Goal: Information Seeking & Learning: Learn about a topic

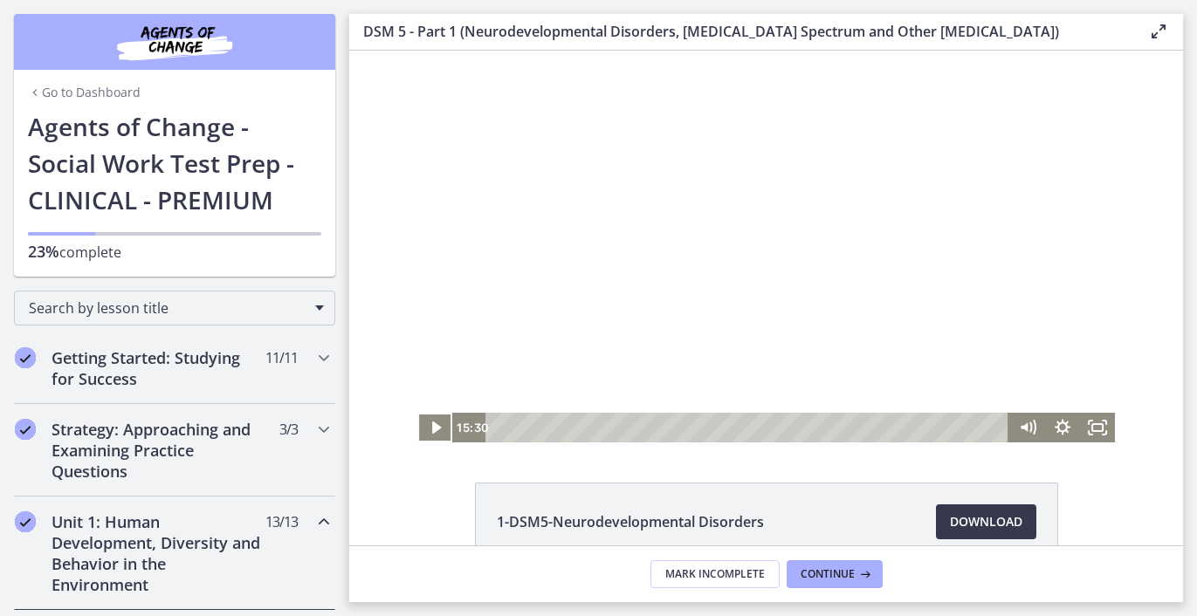
scroll to position [360, 0]
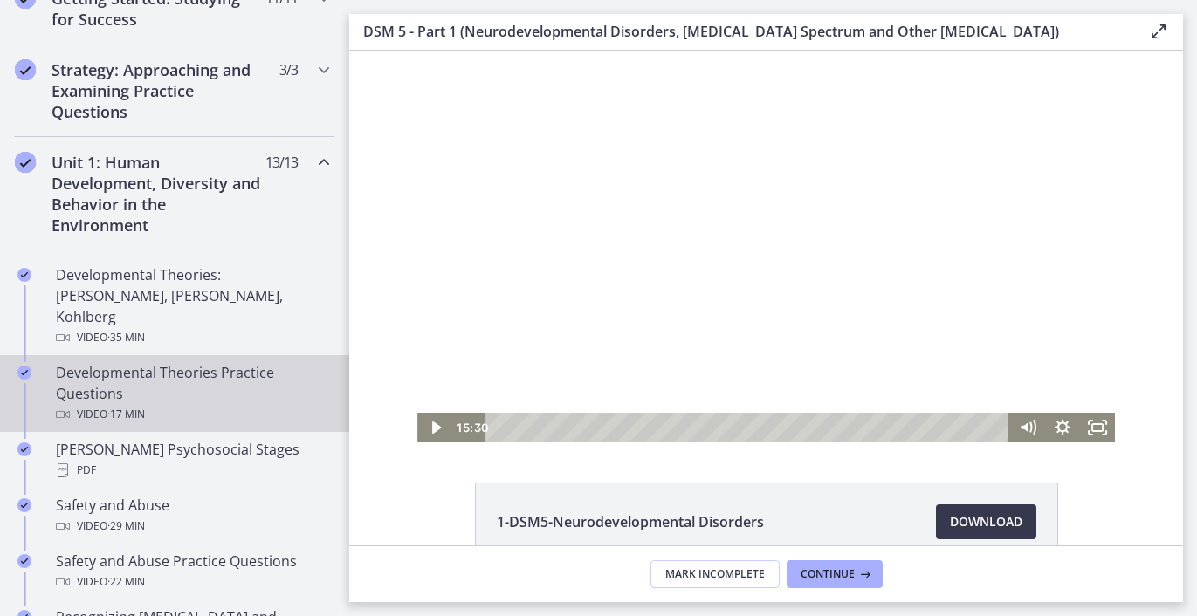
click at [165, 404] on div "Video · 17 min" at bounding box center [192, 414] width 272 height 21
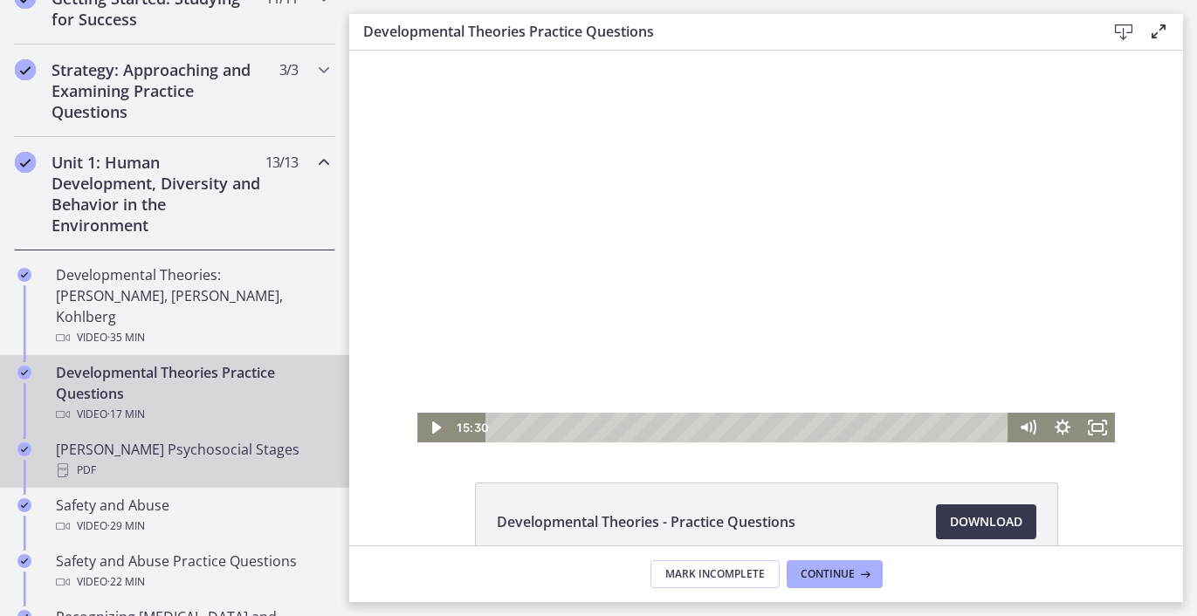
click at [190, 460] on div "PDF" at bounding box center [192, 470] width 272 height 21
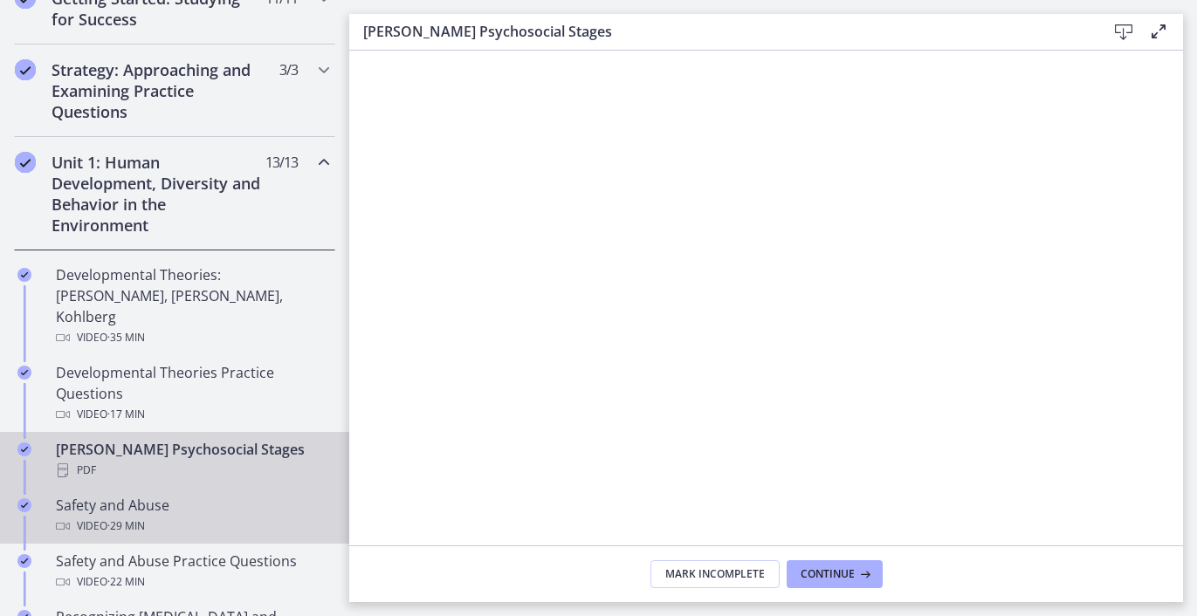
click at [173, 495] on div "Safety and Abuse Video · 29 min" at bounding box center [192, 516] width 272 height 42
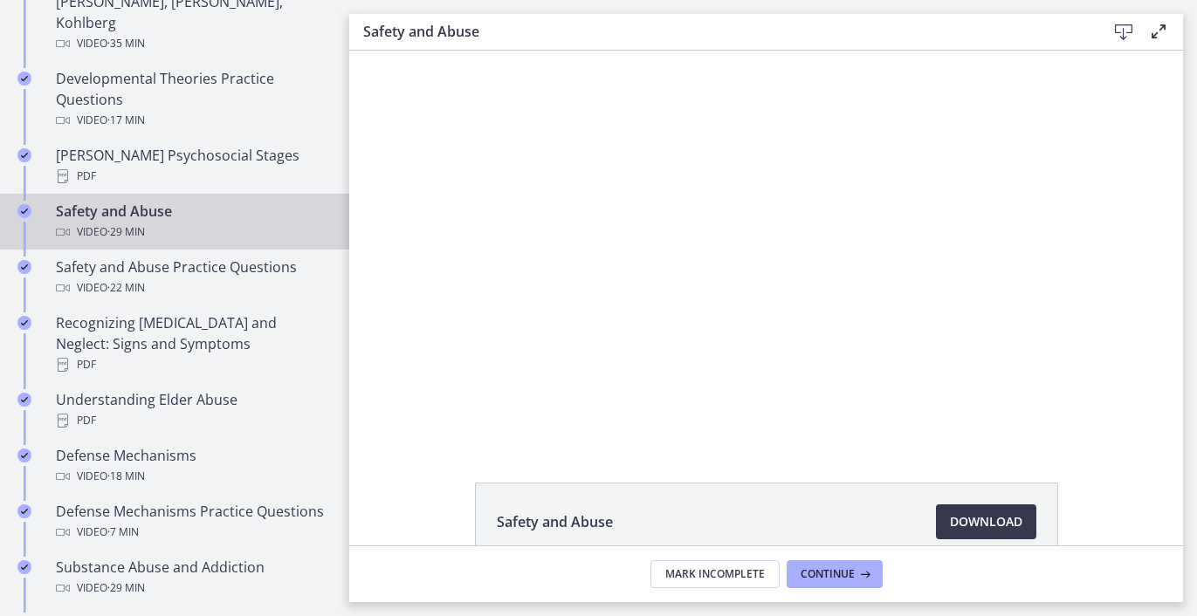
scroll to position [666, 0]
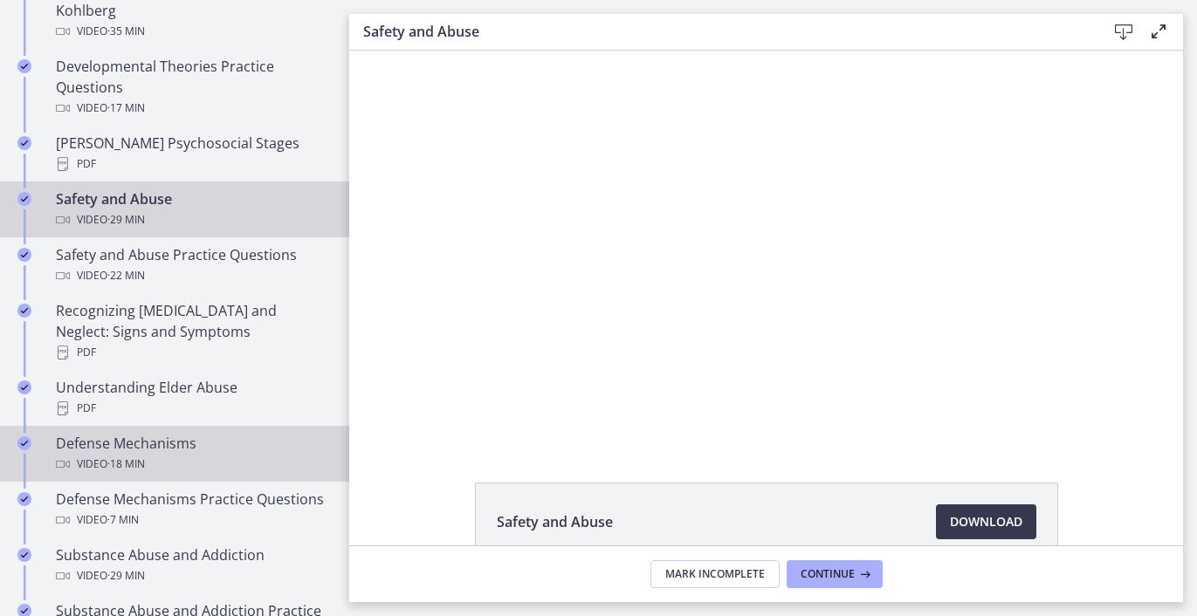
click at [185, 454] on div "Video · 18 min" at bounding box center [192, 464] width 272 height 21
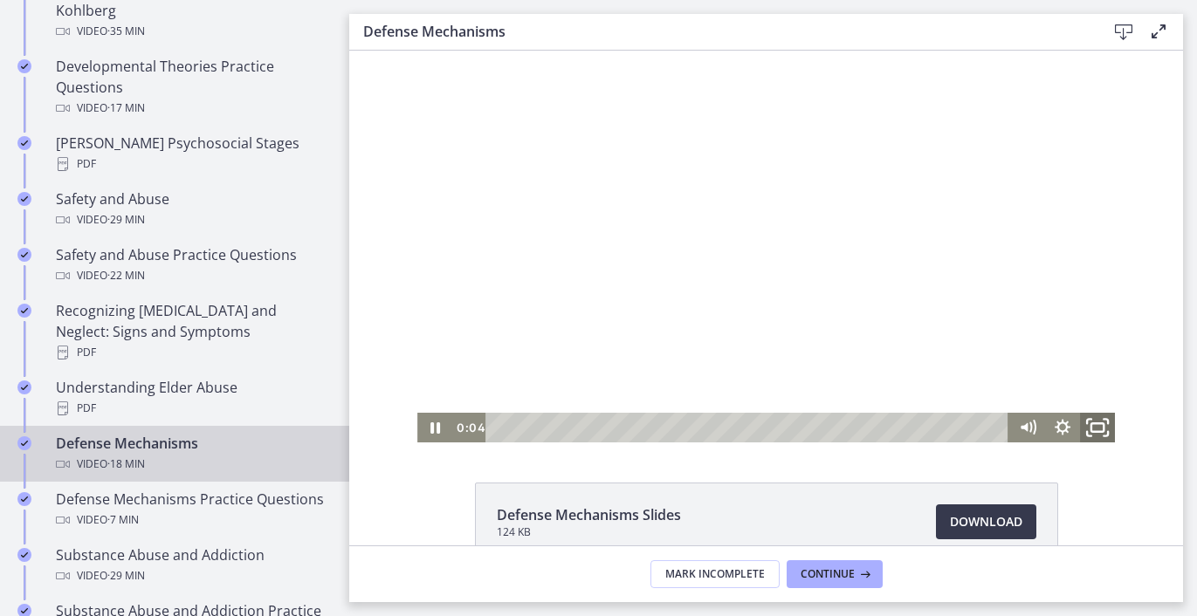
click at [1096, 430] on icon "Fullscreen" at bounding box center [1097, 428] width 42 height 36
click at [1092, 430] on rect "Fullscreen" at bounding box center [1097, 427] width 10 height 7
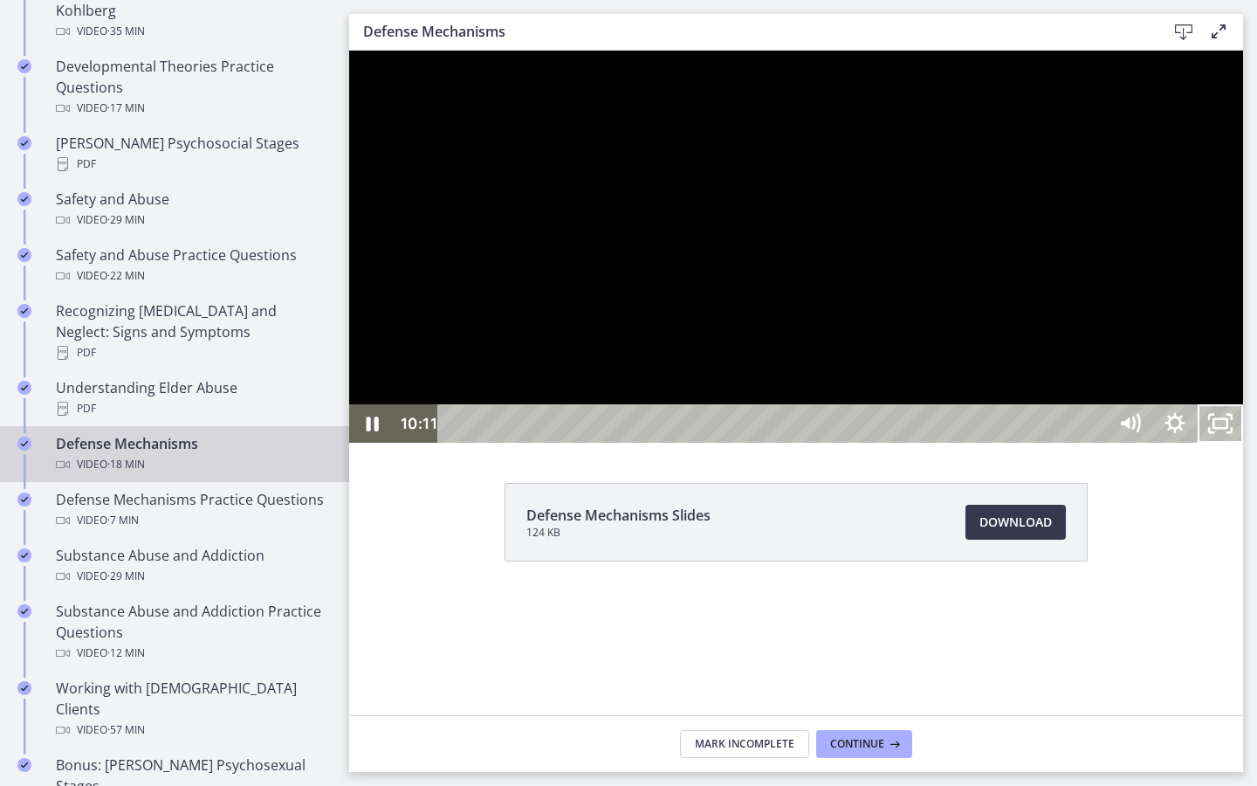
click at [1196, 404] on button "Unfullscreen" at bounding box center [1220, 423] width 45 height 38
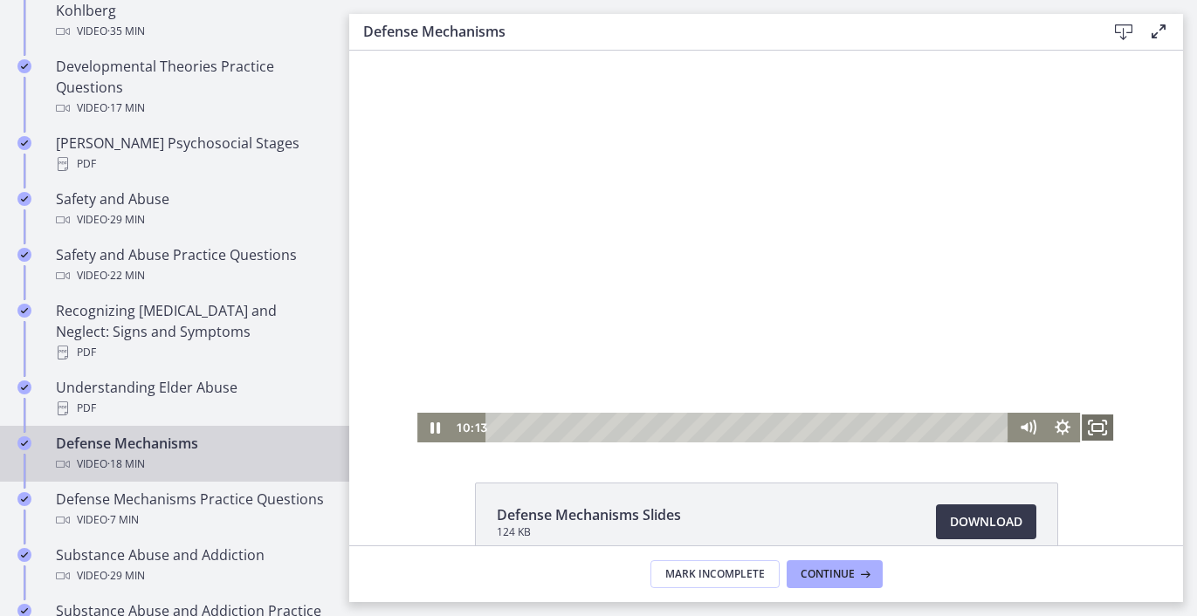
click at [1089, 417] on icon "Fullscreen" at bounding box center [1097, 428] width 35 height 30
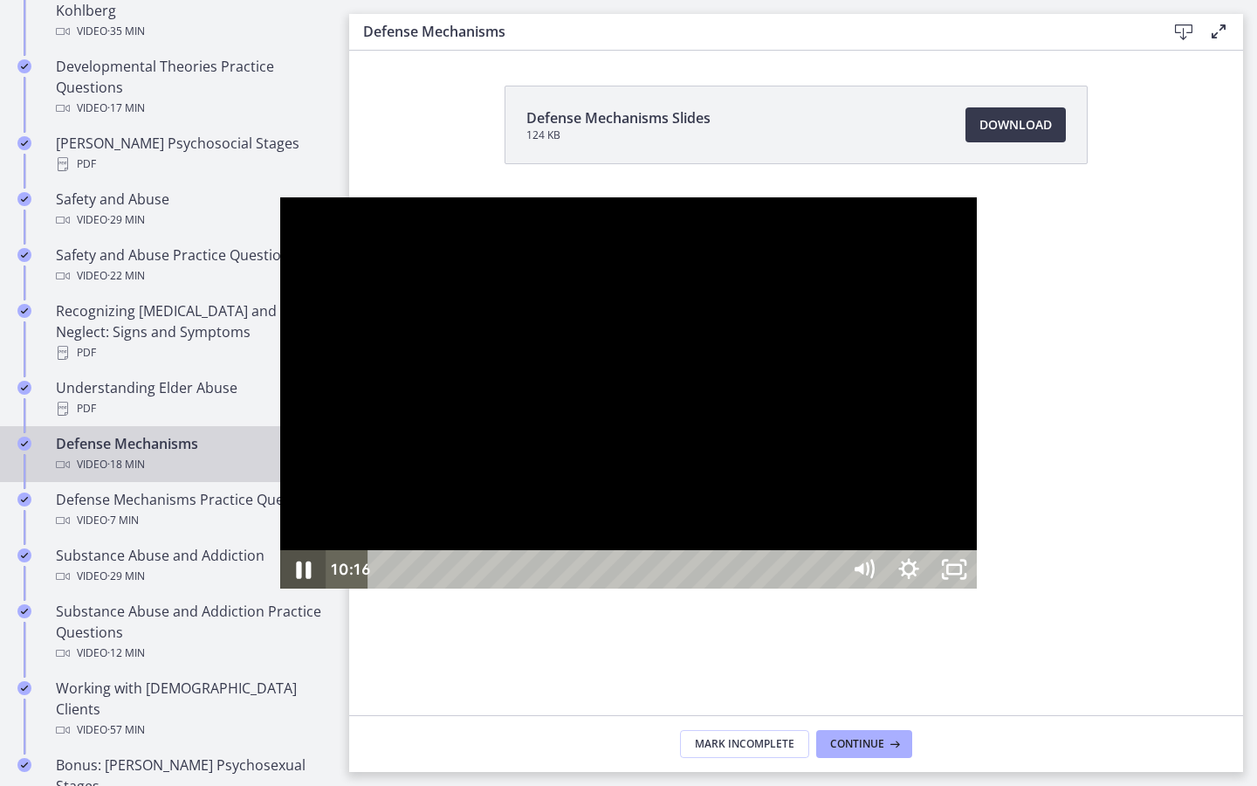
click at [276, 593] on icon "Pause" at bounding box center [303, 569] width 54 height 46
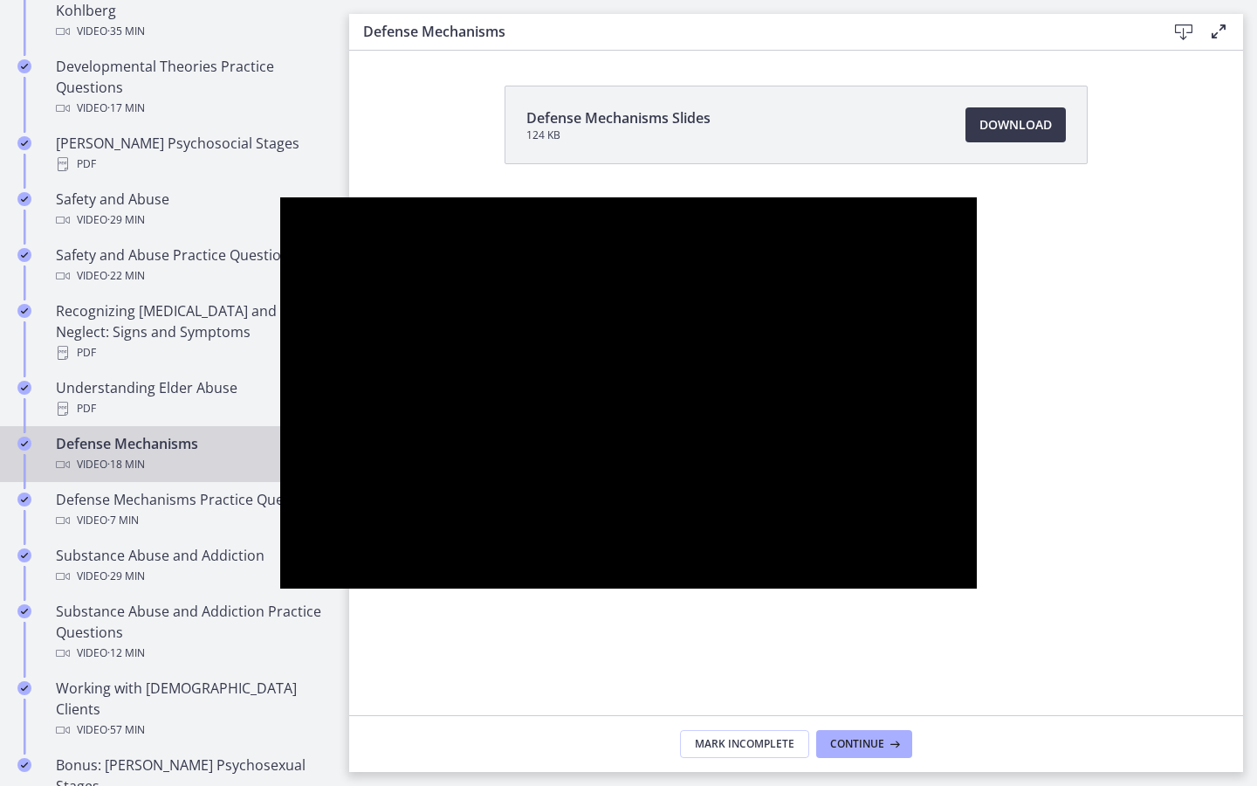
click at [280, 503] on div at bounding box center [628, 393] width 697 height 392
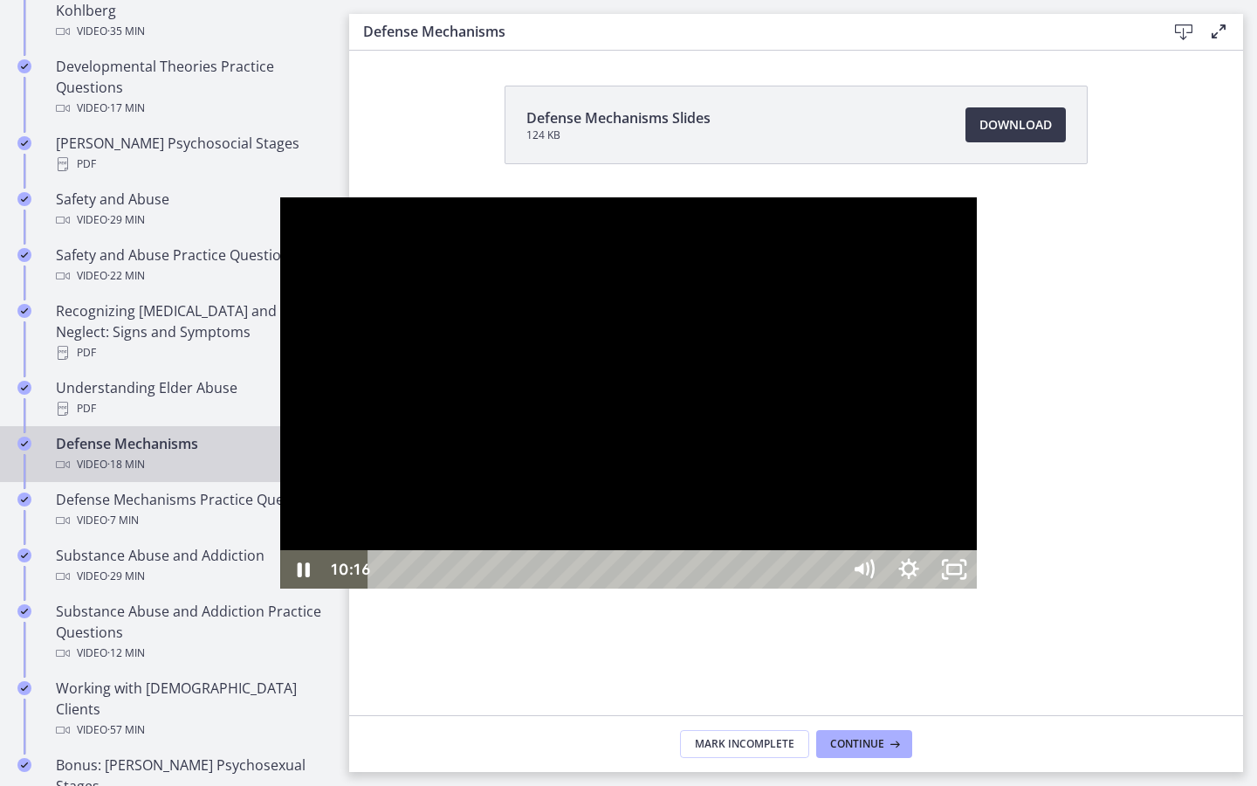
click at [280, 197] on button "Pause: ctgmo8leb9sc72ose380.mp4" at bounding box center [280, 197] width 1 height 1
click at [280, 197] on button "Play Video: ctgmo8leb9sc72ose380.mp4" at bounding box center [280, 197] width 1 height 1
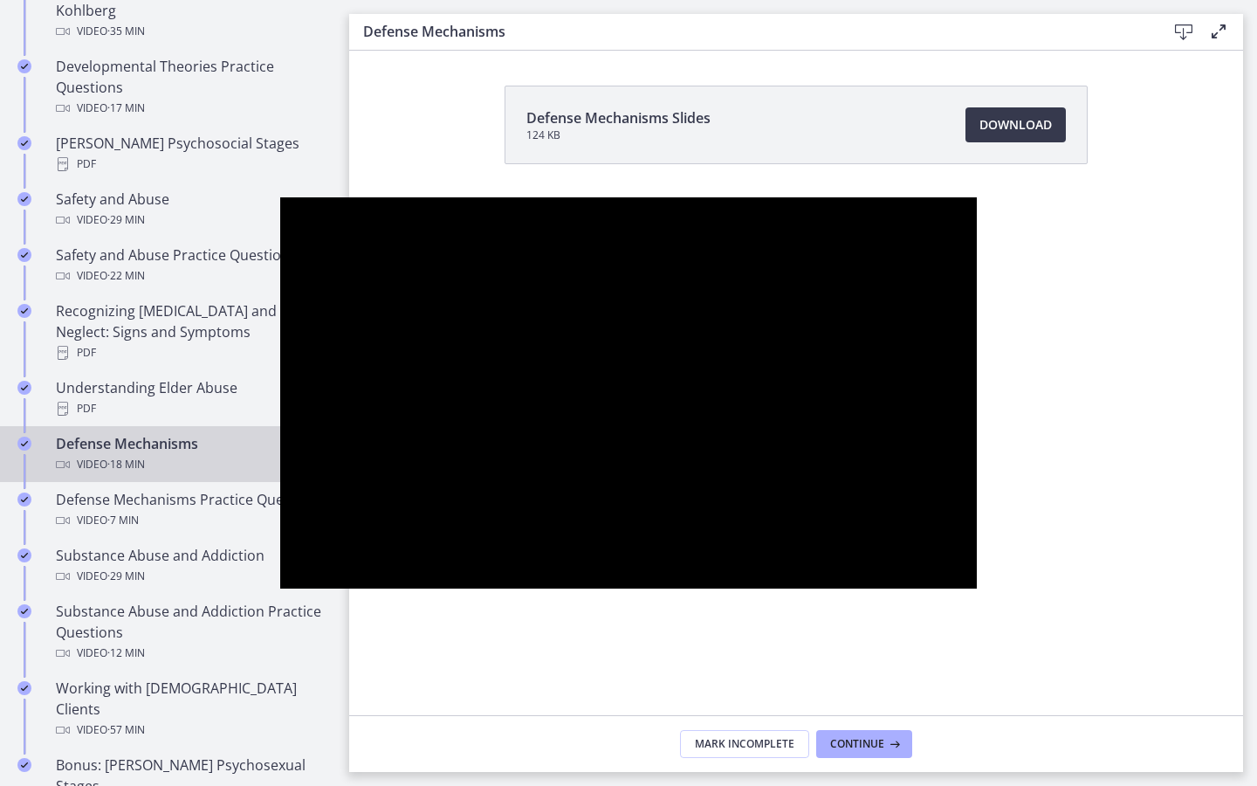
click at [280, 197] on button "Pause: ctgmo8leb9sc72ose380.mp4" at bounding box center [280, 197] width 1 height 1
click at [280, 197] on button "Play Video: ctgmo8leb9sc72ose380.mp4" at bounding box center [280, 197] width 1 height 1
click at [280, 197] on button "Pause: ctgmo8leb9sc72ose380.mp4" at bounding box center [280, 197] width 1 height 1
click at [280, 197] on button "Play Video: ctgmo8leb9sc72ose380.mp4" at bounding box center [280, 197] width 1 height 1
click at [280, 197] on button "Pause: ctgmo8leb9sc72ose380.mp4" at bounding box center [280, 197] width 1 height 1
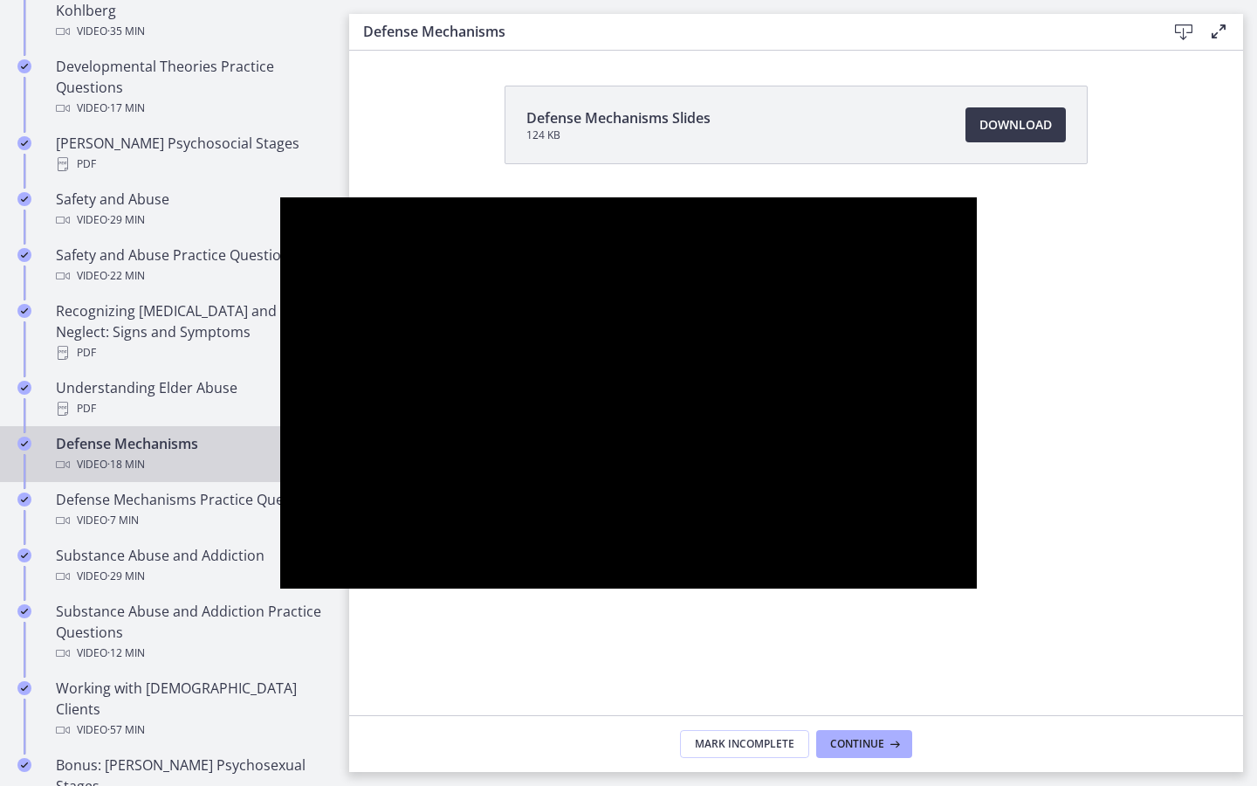
click at [280, 197] on button "Play Video: ctgmo8leb9sc72ose380.mp4" at bounding box center [280, 197] width 1 height 1
click at [280, 197] on button "Pause: ctgmo8leb9sc72ose380.mp4" at bounding box center [280, 197] width 1 height 1
click at [280, 197] on button "Play Video: ctgmo8leb9sc72ose380.mp4" at bounding box center [280, 197] width 1 height 1
click at [280, 197] on button "Pause: ctgmo8leb9sc72ose380.mp4" at bounding box center [280, 197] width 1 height 1
